Goal: Information Seeking & Learning: Learn about a topic

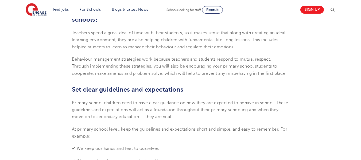
scroll to position [260, 0]
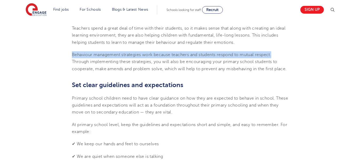
drag, startPoint x: 72, startPoint y: 54, endPoint x: 275, endPoint y: 57, distance: 203.4
click at [275, 57] on p "Behaviour management strategies work because teachers and students respond to m…" at bounding box center [180, 61] width 217 height 21
copy span "Behaviour management strategies work because teachers and students respond to m…"
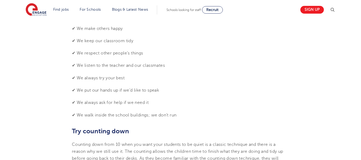
scroll to position [444, 0]
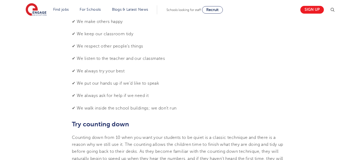
click at [339, 63] on section "[DATE] Behaviour Management Strategies for Primary Schools | Engage Effective b…" at bounding box center [180, 108] width 324 height 811
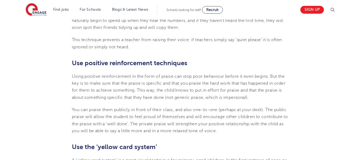
scroll to position [591, 0]
